Goal: Find contact information: Find contact information

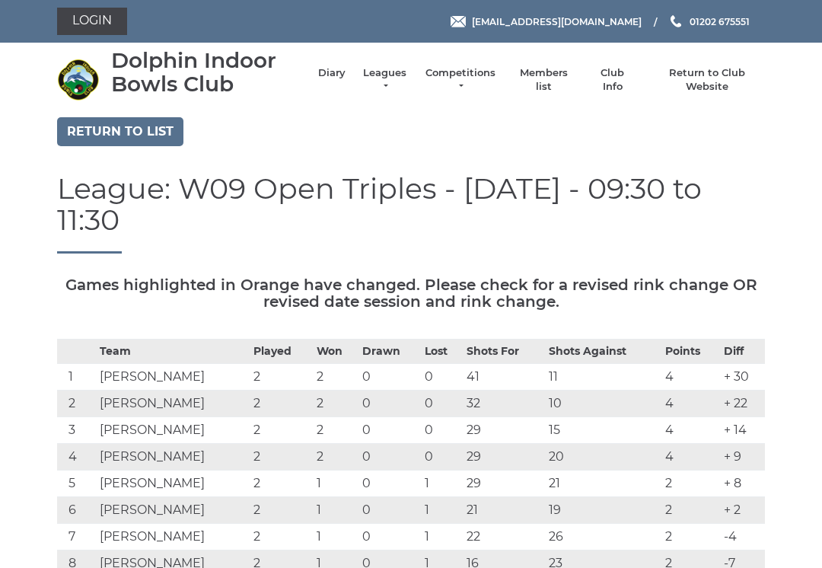
click at [552, 77] on link "Members list" at bounding box center [542, 79] width 63 height 27
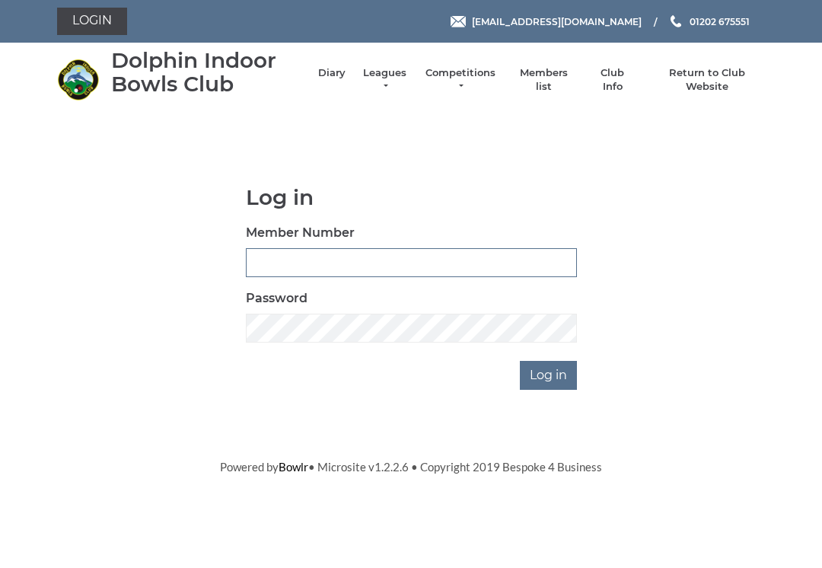
type input "3227"
click at [549, 374] on input "Log in" at bounding box center [548, 375] width 57 height 29
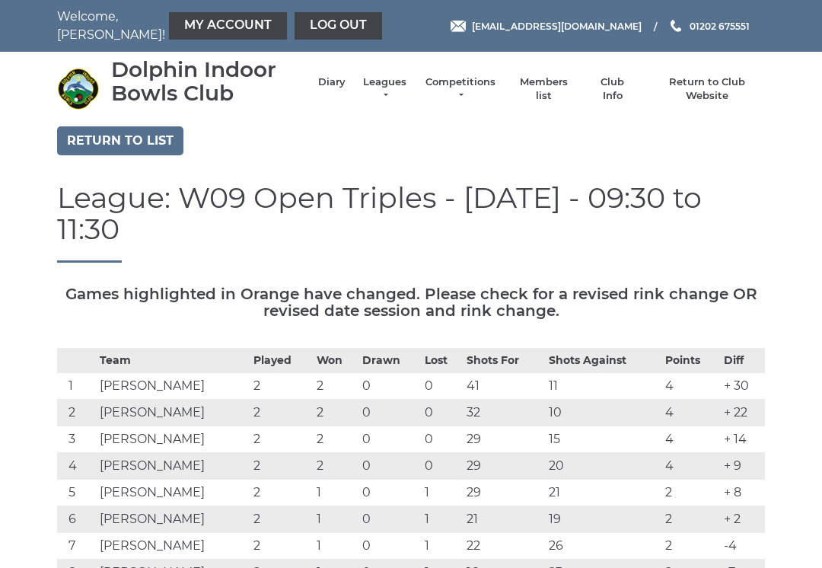
click at [188, 20] on link "My Account" at bounding box center [228, 25] width 118 height 27
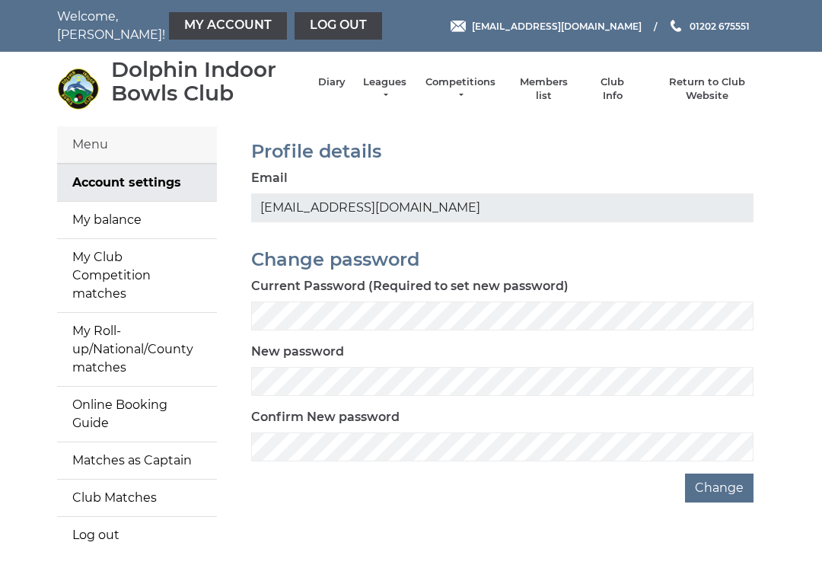
click at [123, 174] on link "Account settings" at bounding box center [137, 182] width 160 height 37
click at [97, 225] on link "My balance" at bounding box center [137, 220] width 160 height 37
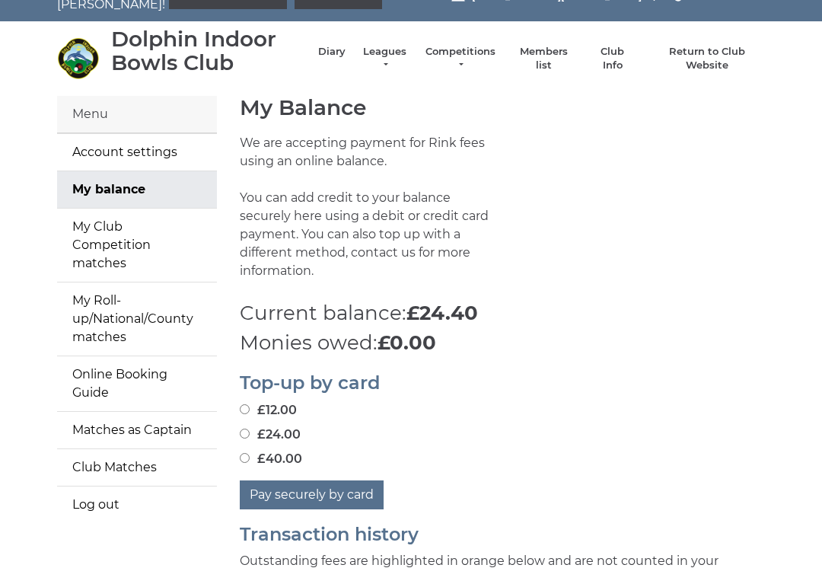
scroll to position [28, 0]
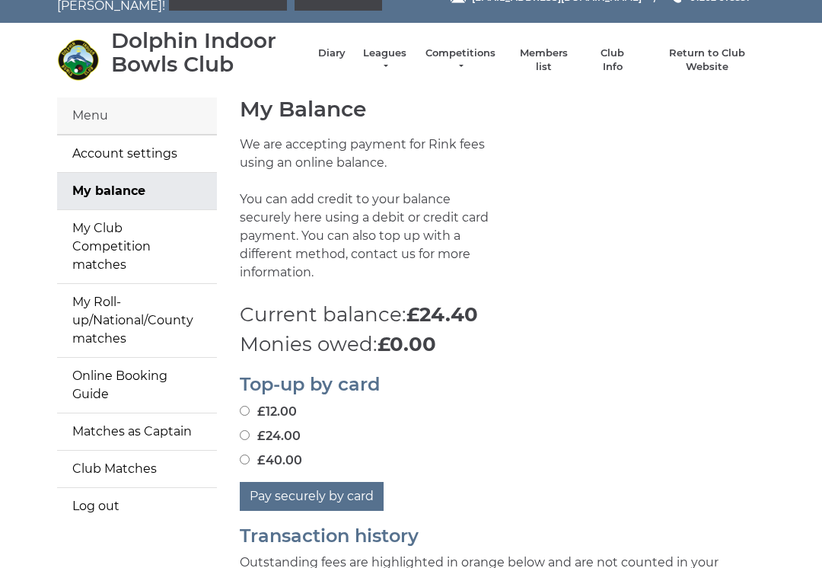
click at [131, 150] on link "Account settings" at bounding box center [137, 154] width 160 height 37
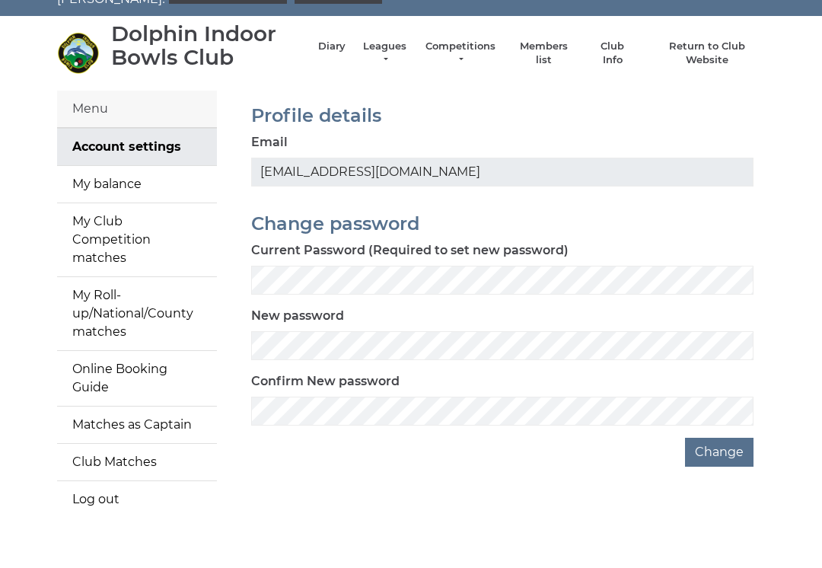
scroll to position [32, 0]
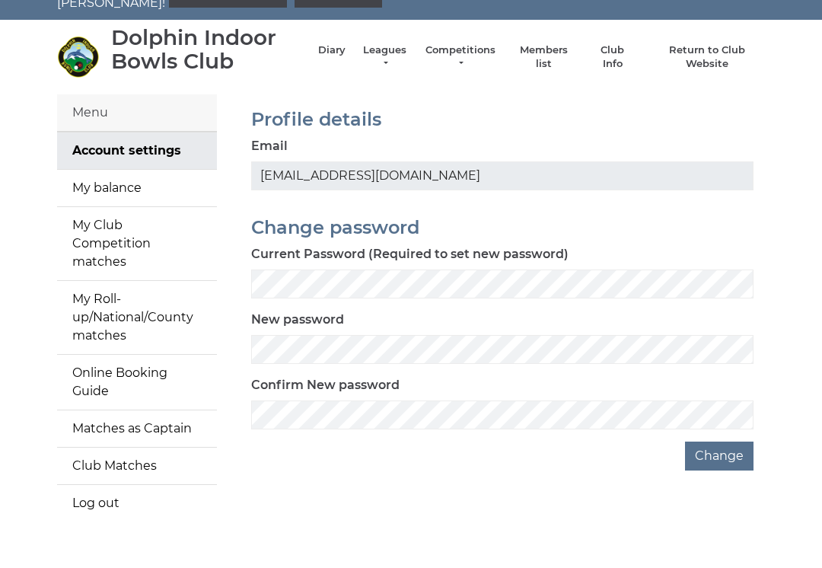
click at [556, 61] on link "Members list" at bounding box center [542, 56] width 63 height 27
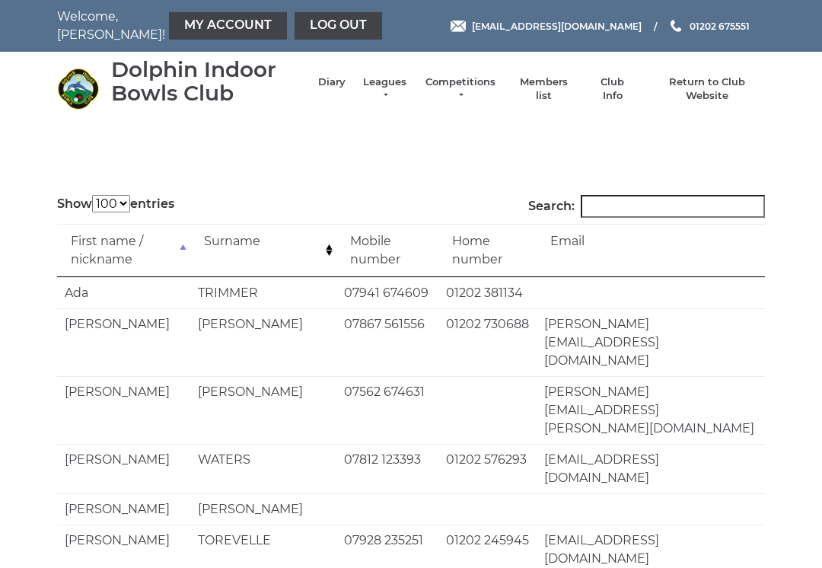
select select "100"
click at [624, 209] on input "Search:" at bounding box center [673, 206] width 184 height 23
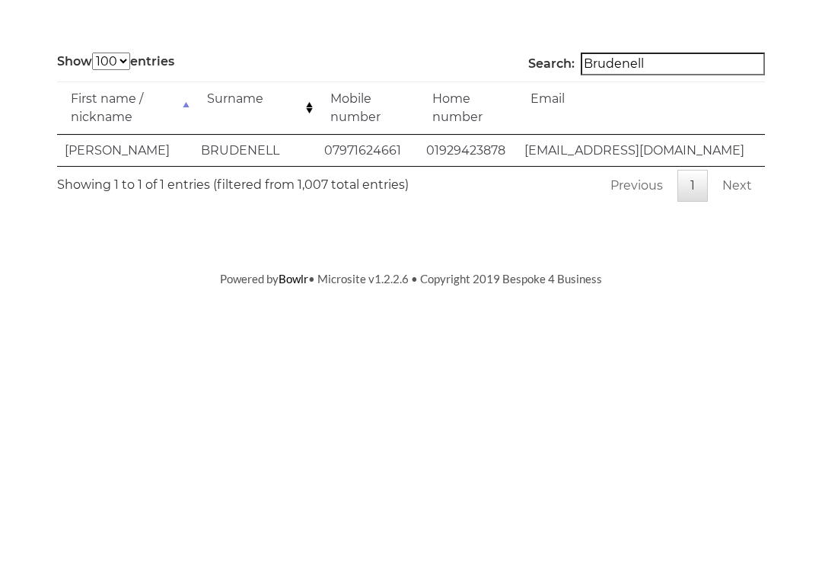
type input "Brudenell"
click at [473, 277] on td "01929423878" at bounding box center [468, 292] width 98 height 31
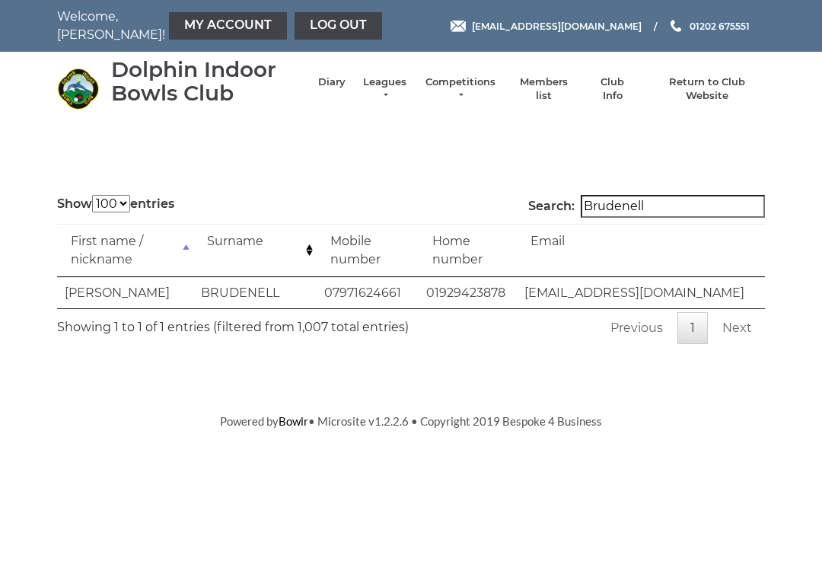
click at [469, 302] on td "01929423878" at bounding box center [468, 292] width 98 height 31
